Goal: Transaction & Acquisition: Purchase product/service

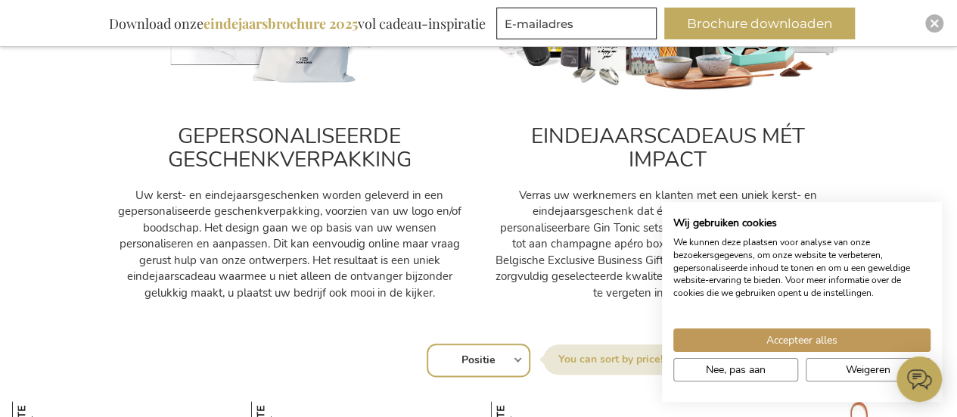
click at [748, 373] on span "Nee, pas aan" at bounding box center [736, 370] width 60 height 16
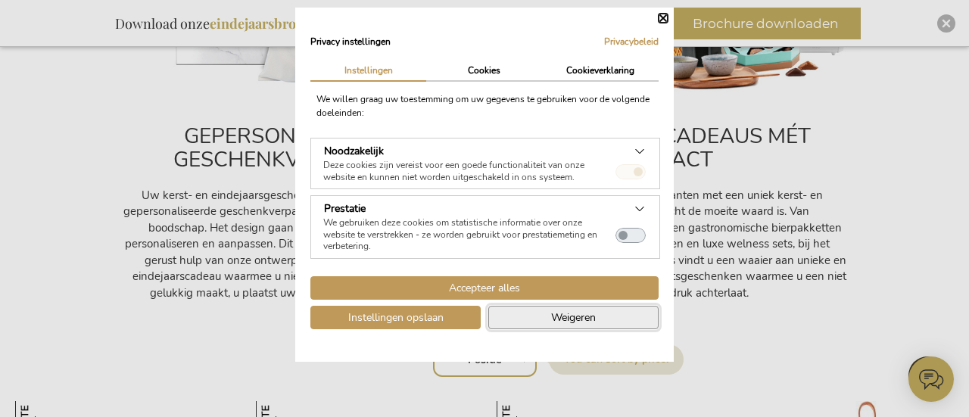
click at [534, 322] on button "Weigeren" at bounding box center [573, 317] width 170 height 23
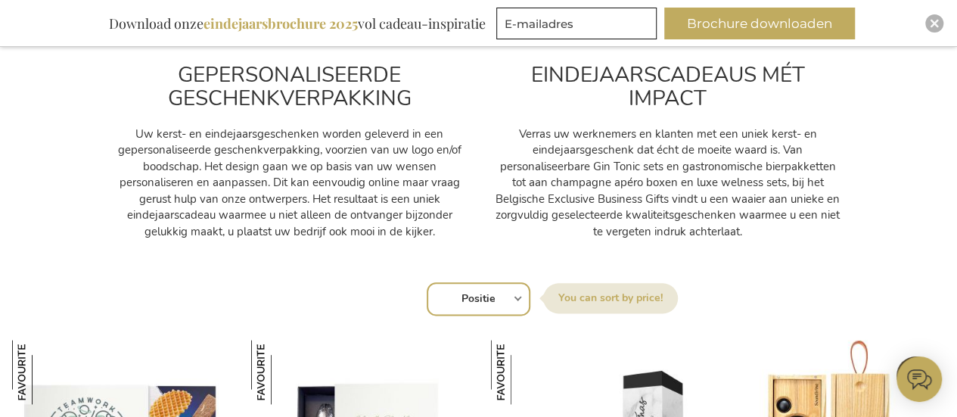
scroll to position [761, 0]
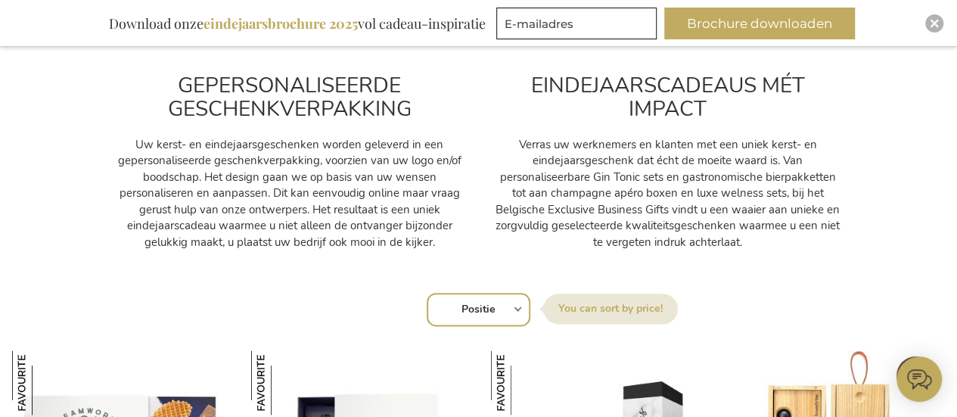
click at [521, 307] on div "Sorteer op Positie Best Sellers Meest bekeken Nieuw Biggest Saving Price: low t…" at bounding box center [478, 308] width 917 height 36
click at [518, 307] on div "Sorteer op Positie Best Sellers Meest bekeken Nieuw Biggest Saving Price: low t…" at bounding box center [478, 308] width 917 height 36
click at [474, 301] on select "Positie Best Sellers Meest bekeken Nieuw Biggest Saving Price: low to high Pric…" at bounding box center [479, 309] width 104 height 33
select select "price_desc"
click at [427, 293] on select "Positie Best Sellers Meest bekeken Nieuw Biggest Saving Price: low to high Pric…" at bounding box center [479, 309] width 104 height 33
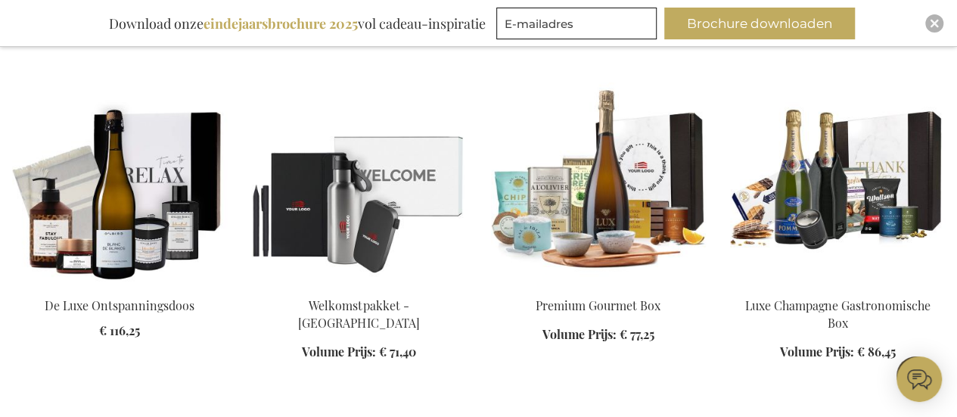
scroll to position [1740, 0]
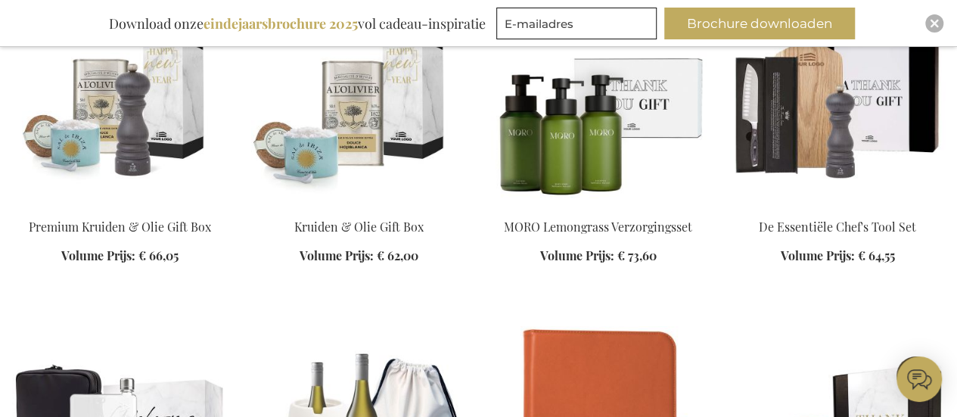
scroll to position [2502, 0]
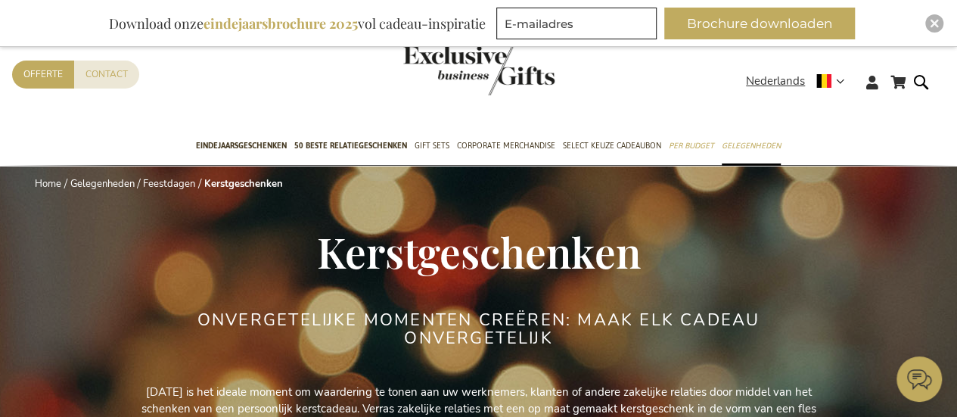
drag, startPoint x: 965, startPoint y: 34, endPoint x: 905, endPoint y: -58, distance: 110.0
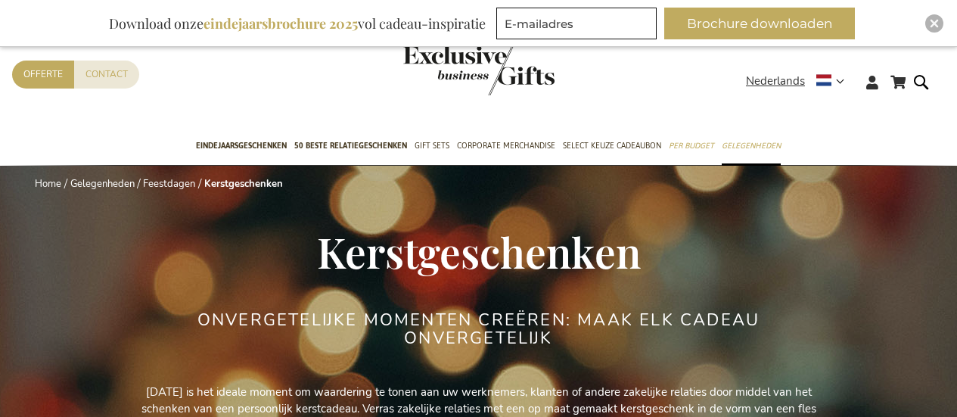
select select "price_desc"
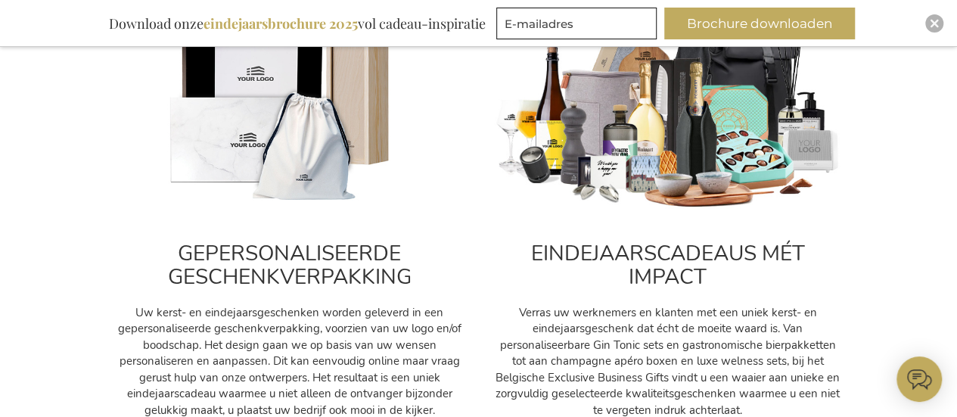
scroll to position [123, 0]
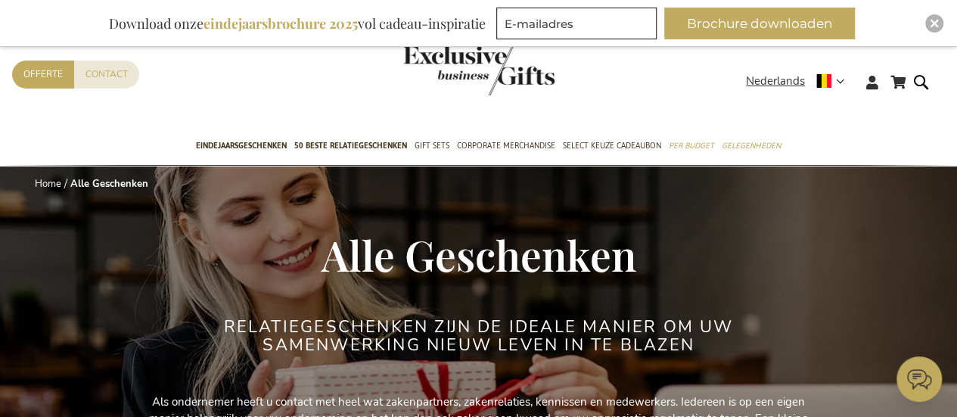
drag, startPoint x: 963, startPoint y: 32, endPoint x: 914, endPoint y: -92, distance: 132.5
